Goal: Task Accomplishment & Management: Complete application form

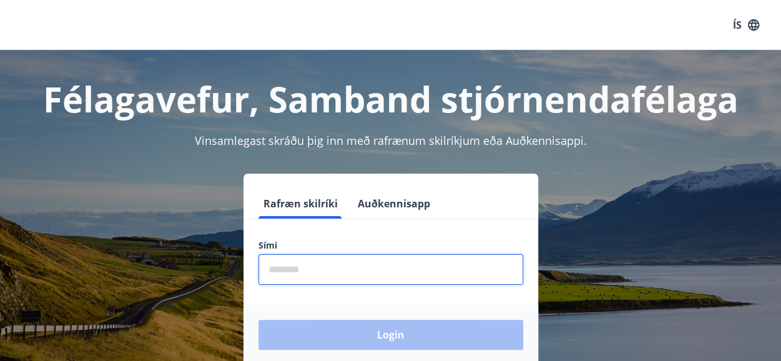
click at [321, 269] on input "phone" at bounding box center [390, 269] width 265 height 31
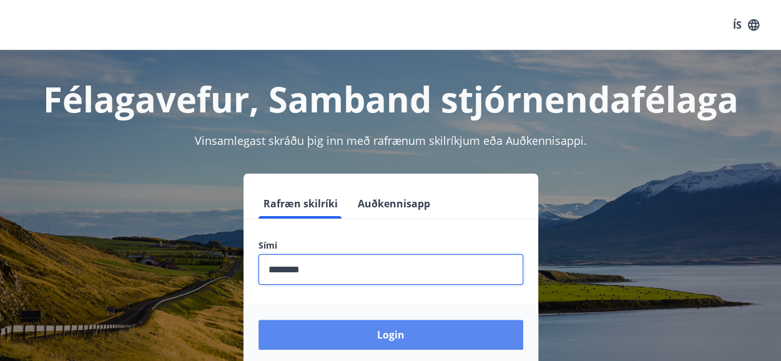
type input "********"
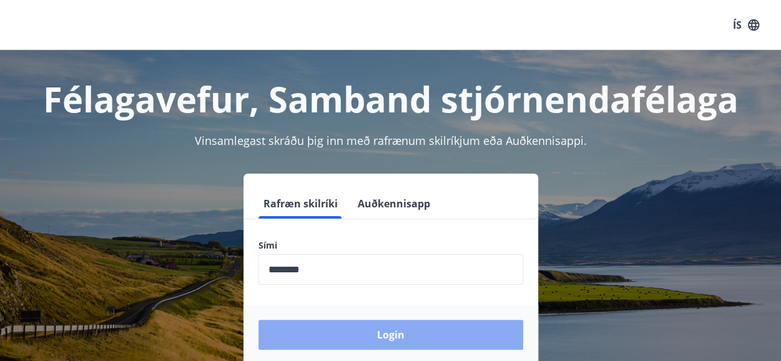
click at [335, 333] on button "Login" at bounding box center [390, 335] width 265 height 30
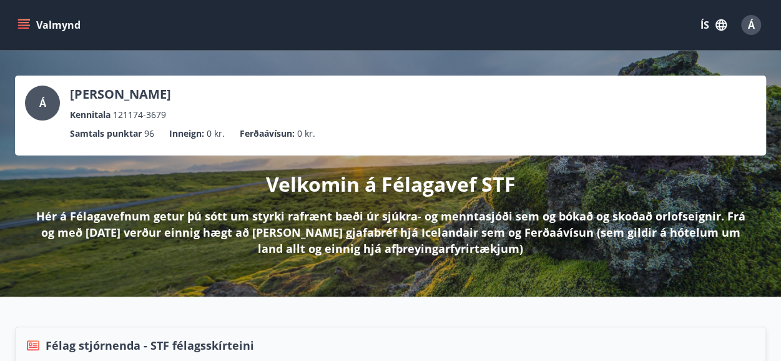
click at [22, 22] on icon "menu" at bounding box center [23, 22] width 11 height 1
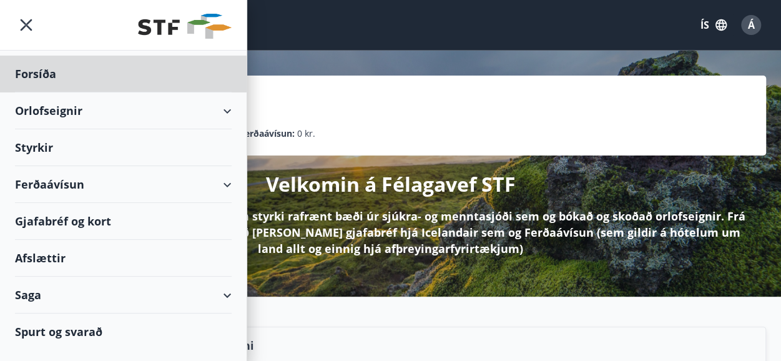
click at [29, 145] on div "Styrkir" at bounding box center [123, 147] width 217 height 37
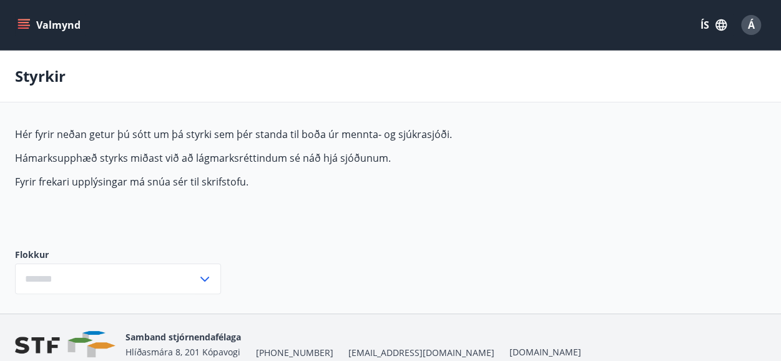
type input "***"
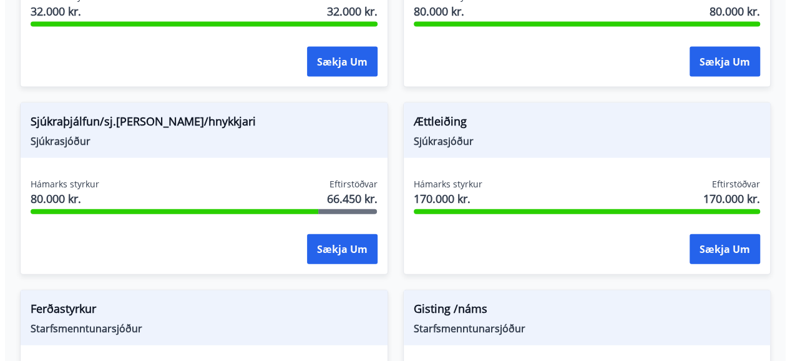
scroll to position [1330, 0]
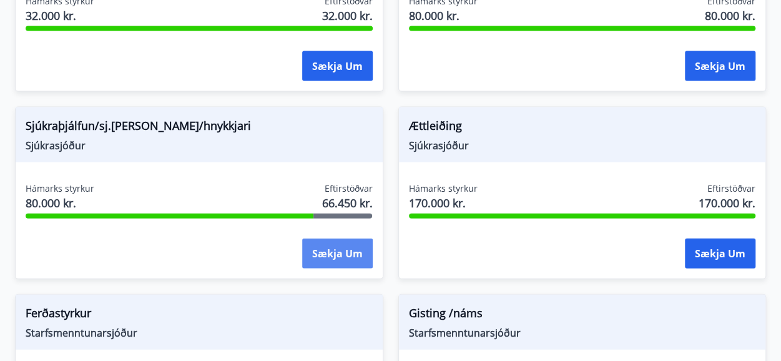
click at [322, 243] on button "Sækja um" at bounding box center [337, 253] width 71 height 30
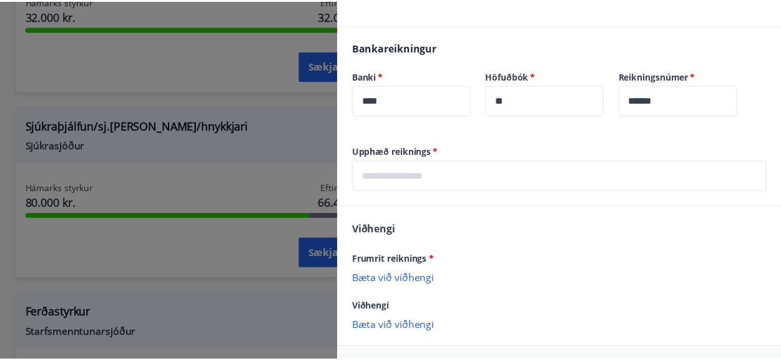
scroll to position [456, 0]
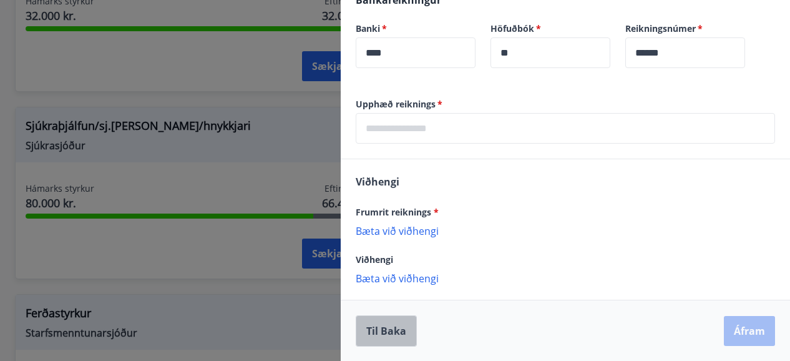
click at [388, 328] on button "Til baka" at bounding box center [386, 330] width 61 height 31
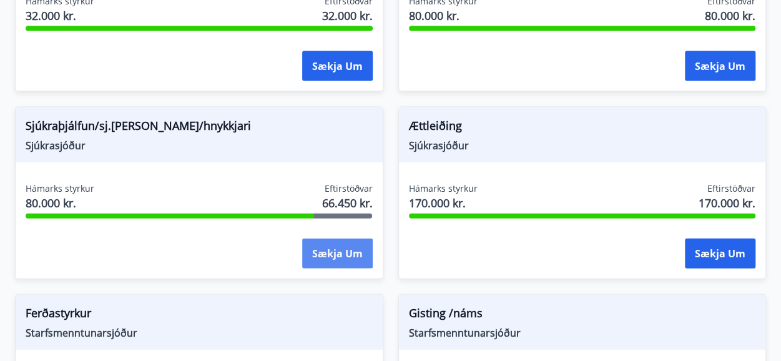
click at [321, 244] on button "Sækja um" at bounding box center [337, 253] width 71 height 30
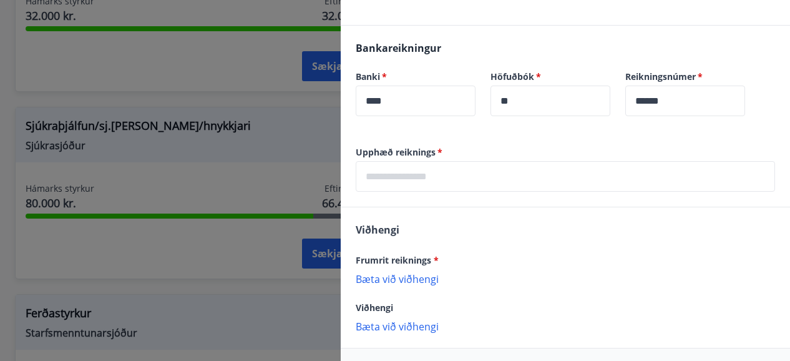
scroll to position [416, 0]
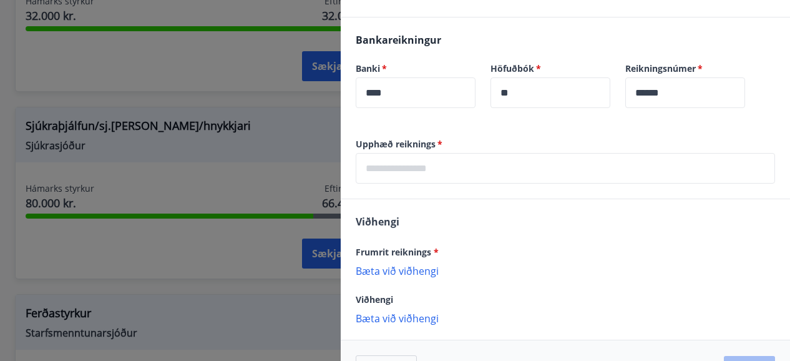
click at [399, 268] on p "Bæta við viðhengi" at bounding box center [565, 270] width 419 height 12
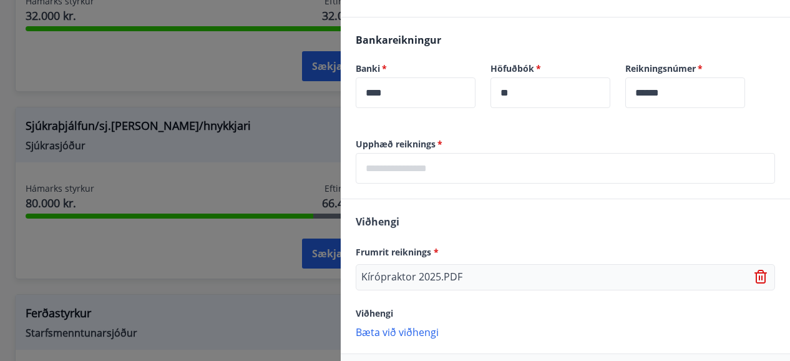
click at [488, 278] on div "Kírópraktor 2025.PDF" at bounding box center [565, 277] width 419 height 26
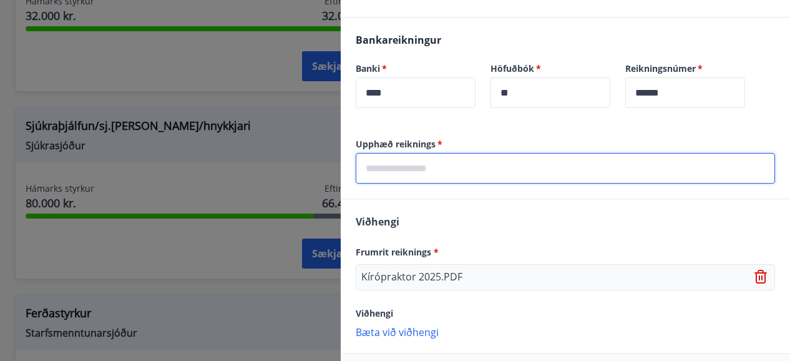
click at [384, 160] on input "text" at bounding box center [565, 168] width 419 height 31
type input "*****"
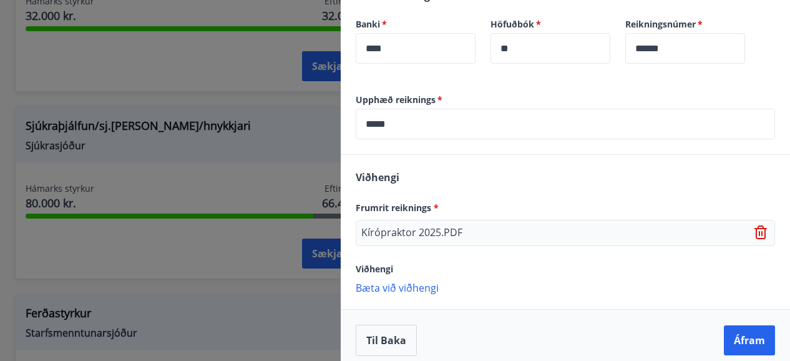
scroll to position [469, 0]
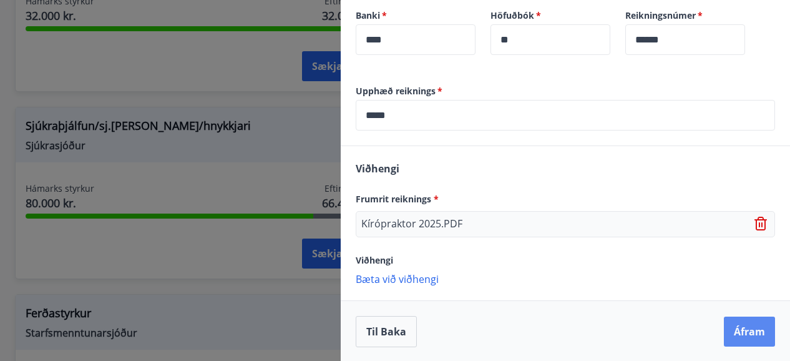
click at [735, 329] on button "Áfram" at bounding box center [749, 331] width 51 height 30
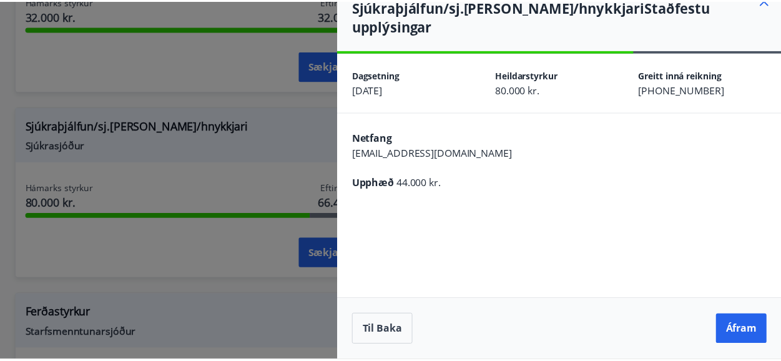
scroll to position [0, 0]
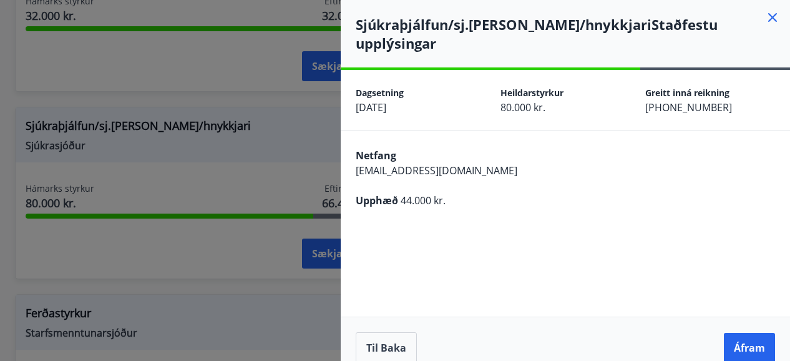
click at [735, 333] on button "Áfram" at bounding box center [749, 348] width 51 height 30
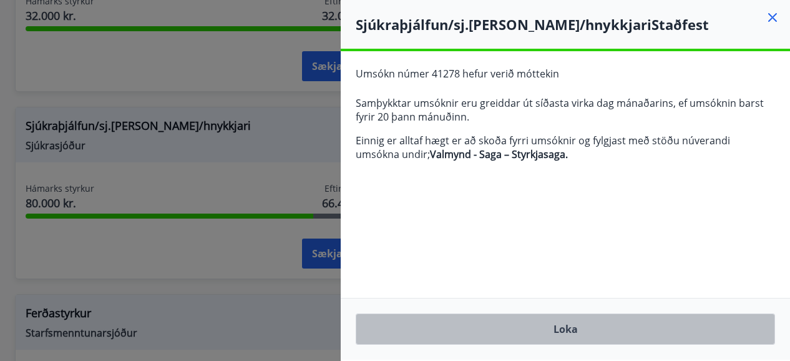
click at [614, 330] on button "Loka" at bounding box center [565, 328] width 419 height 31
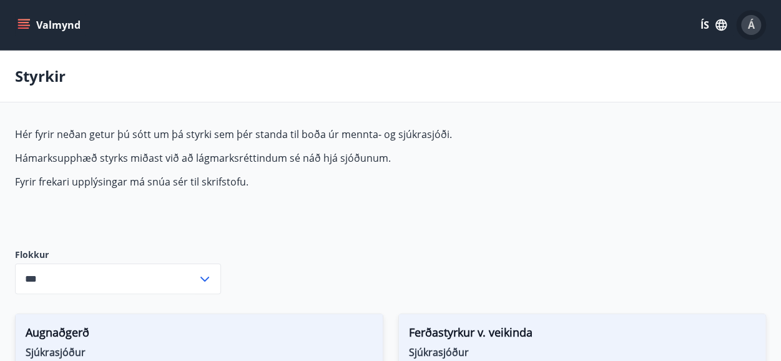
click at [753, 27] on span "Á" at bounding box center [751, 25] width 7 height 14
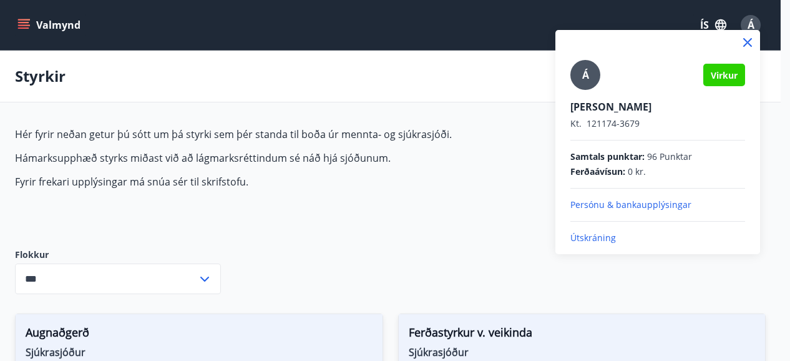
click at [588, 238] on p "Útskráning" at bounding box center [657, 238] width 175 height 12
